Goal: Use online tool/utility: Utilize a website feature to perform a specific function

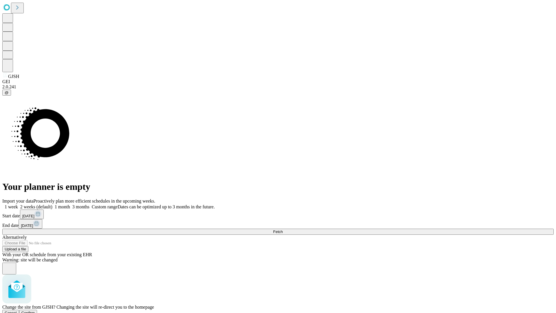
click at [35, 310] on span "Confirm" at bounding box center [28, 312] width 14 height 4
click at [70, 204] on label "1 month" at bounding box center [61, 206] width 18 height 5
click at [283, 229] on span "Fetch" at bounding box center [278, 231] width 10 height 4
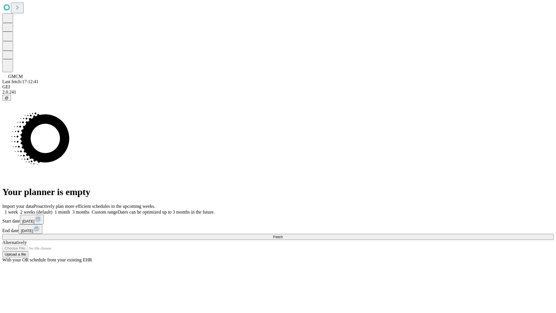
click at [70, 209] on label "1 month" at bounding box center [61, 211] width 18 height 5
click at [283, 235] on span "Fetch" at bounding box center [278, 237] width 10 height 4
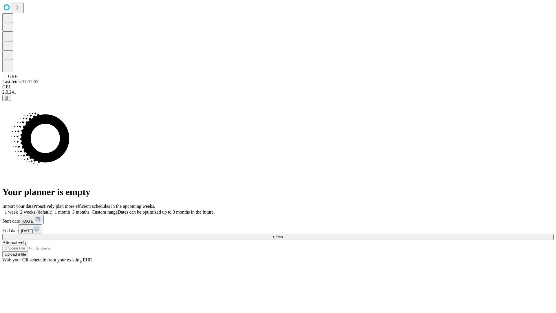
click at [70, 209] on label "1 month" at bounding box center [61, 211] width 18 height 5
click at [283, 235] on span "Fetch" at bounding box center [278, 237] width 10 height 4
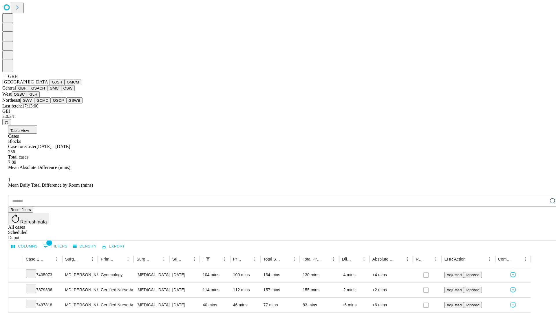
click at [45, 91] on button "GSACH" at bounding box center [38, 88] width 18 height 6
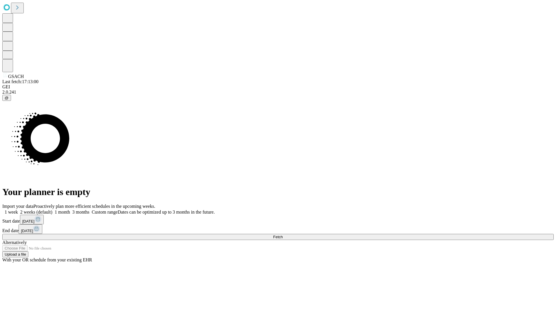
click at [70, 209] on label "1 month" at bounding box center [61, 211] width 18 height 5
click at [283, 235] on span "Fetch" at bounding box center [278, 237] width 10 height 4
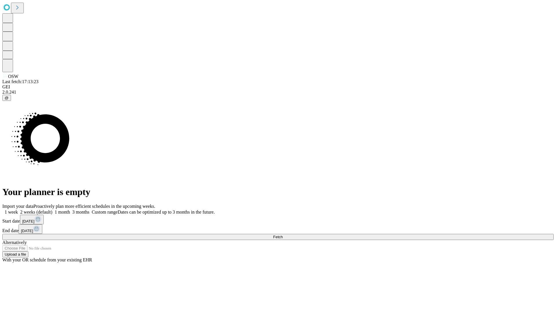
click at [70, 209] on label "1 month" at bounding box center [61, 211] width 18 height 5
click at [283, 235] on span "Fetch" at bounding box center [278, 237] width 10 height 4
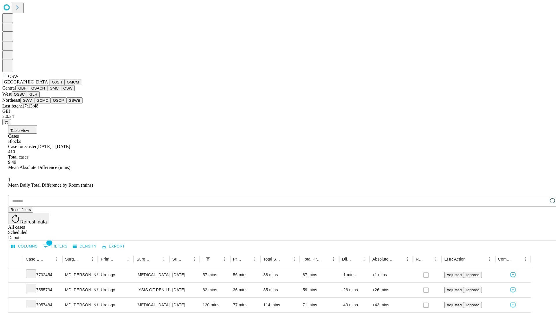
click at [27, 97] on button "OSSC" at bounding box center [20, 94] width 16 height 6
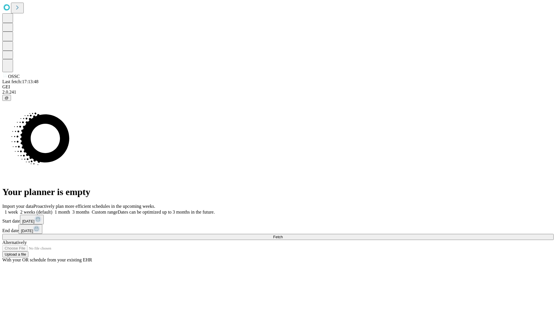
click at [70, 209] on label "1 month" at bounding box center [61, 211] width 18 height 5
click at [283, 235] on span "Fetch" at bounding box center [278, 237] width 10 height 4
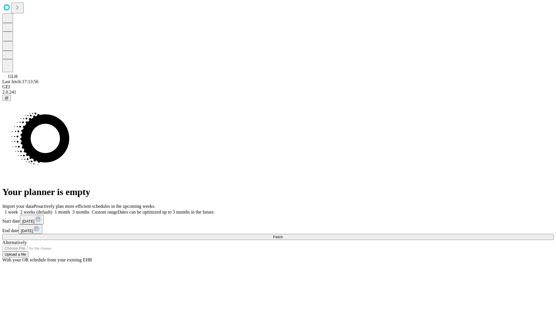
click at [70, 209] on label "1 month" at bounding box center [61, 211] width 18 height 5
click at [283, 235] on span "Fetch" at bounding box center [278, 237] width 10 height 4
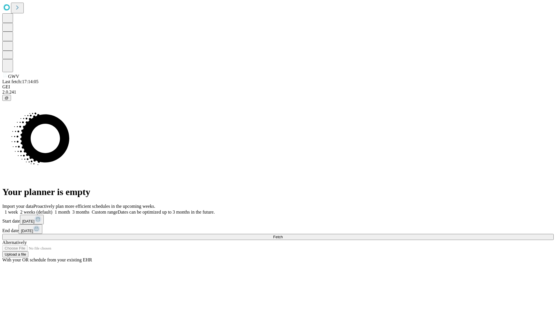
click at [70, 209] on label "1 month" at bounding box center [61, 211] width 18 height 5
click at [283, 235] on span "Fetch" at bounding box center [278, 237] width 10 height 4
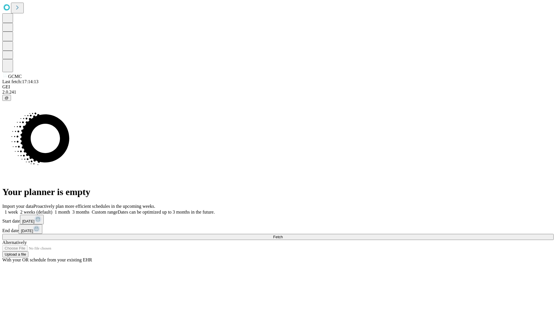
click at [70, 209] on label "1 month" at bounding box center [61, 211] width 18 height 5
click at [283, 235] on span "Fetch" at bounding box center [278, 237] width 10 height 4
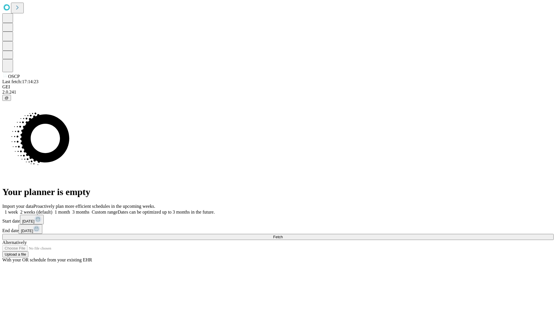
click at [70, 209] on label "1 month" at bounding box center [61, 211] width 18 height 5
click at [283, 235] on span "Fetch" at bounding box center [278, 237] width 10 height 4
